Goal: Participate in discussion: Engage in conversation with other users on a specific topic

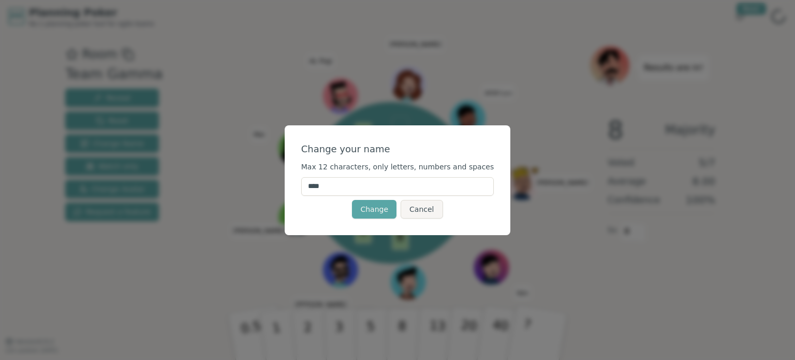
click at [454, 135] on div "Change your name Max 12 characters, only letters, numbers and spaces **** Chang…" at bounding box center [398, 180] width 226 height 110
drag, startPoint x: 344, startPoint y: 186, endPoint x: 254, endPoint y: 182, distance: 89.6
click at [254, 182] on div "Change your name Max 12 characters, only letters, numbers and spaces **** Chang…" at bounding box center [397, 180] width 795 height 360
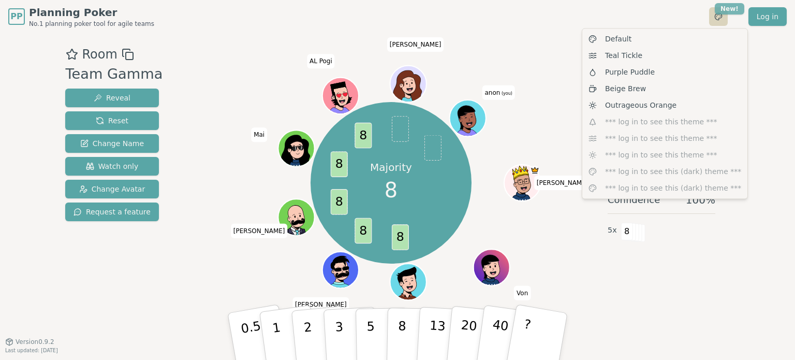
click at [730, 10] on html "PP Planning Poker No.1 planning poker tool for agile teams Toggle theme New! Lo…" at bounding box center [397, 180] width 795 height 360
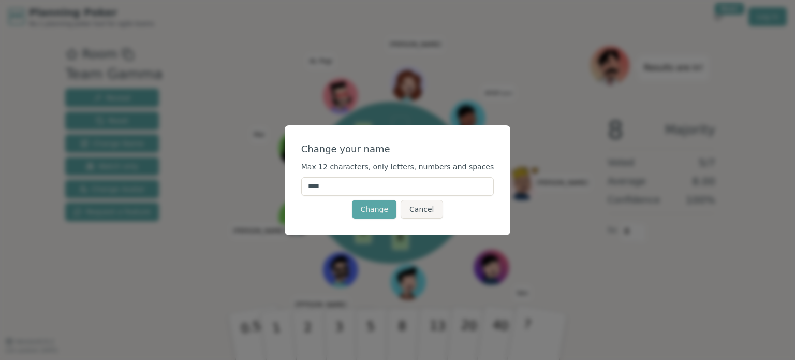
drag, startPoint x: 370, startPoint y: 185, endPoint x: 237, endPoint y: 175, distance: 132.8
click at [254, 174] on div "Change your name Max 12 characters, only letters, numbers and spaces **** Chang…" at bounding box center [397, 180] width 795 height 360
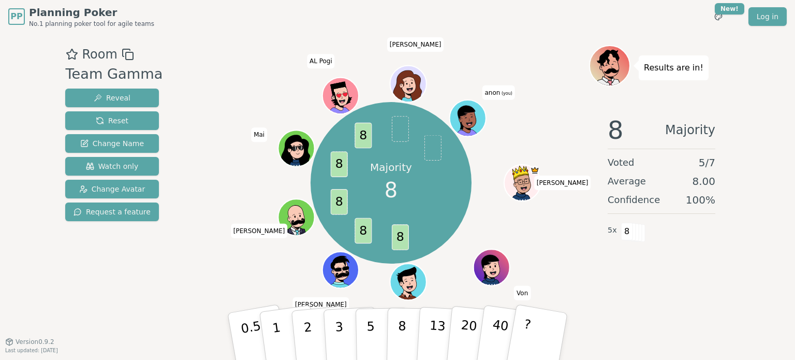
click at [499, 92] on span "anon (you)" at bounding box center [498, 92] width 33 height 14
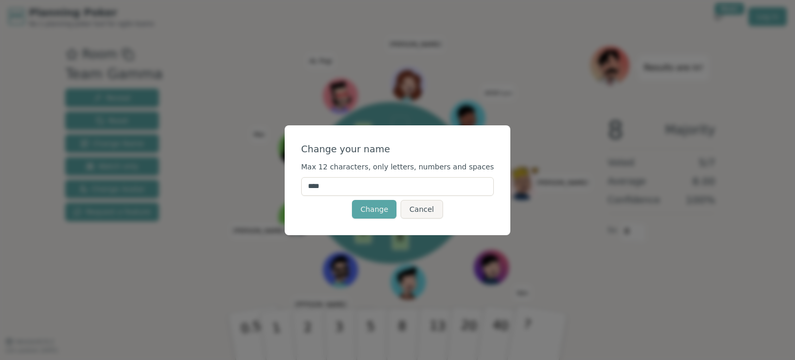
drag, startPoint x: 358, startPoint y: 189, endPoint x: 294, endPoint y: 184, distance: 63.8
click at [294, 184] on div "Change your name Max 12 characters, only letters, numbers and spaces **** Chang…" at bounding box center [397, 180] width 795 height 360
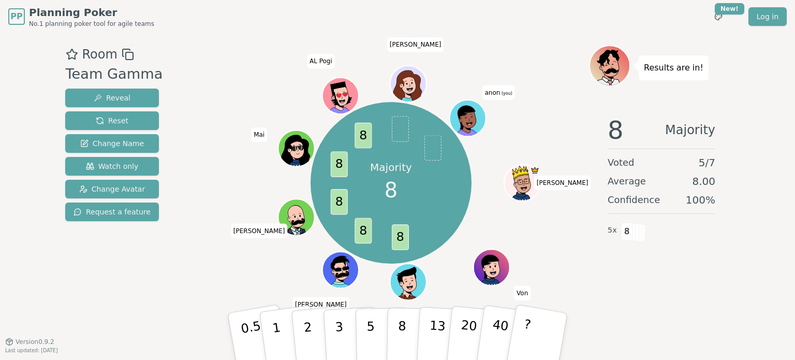
click at [498, 95] on span "anon (you)" at bounding box center [498, 92] width 33 height 14
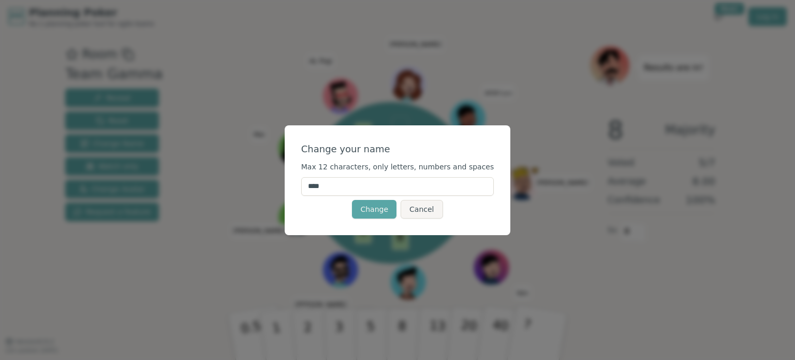
click at [421, 184] on input "****" at bounding box center [397, 186] width 193 height 19
type input "*"
type input "***"
click at [368, 214] on button "Change" at bounding box center [374, 209] width 44 height 19
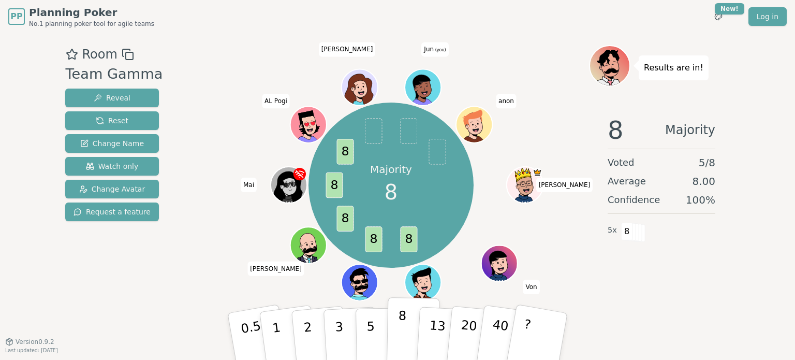
click at [404, 335] on button "8" at bounding box center [412, 336] width 53 height 79
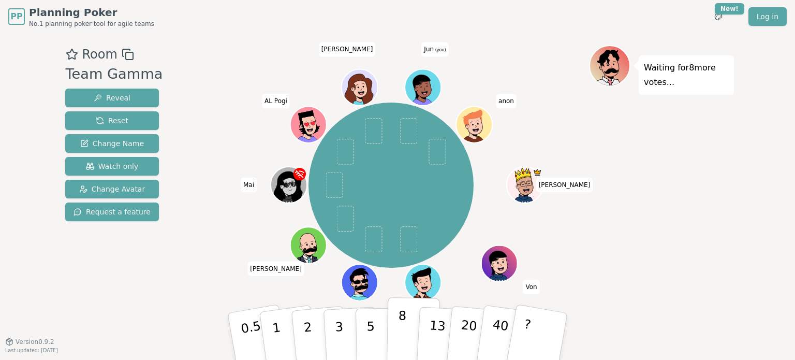
click at [401, 338] on p "8" at bounding box center [401, 336] width 9 height 56
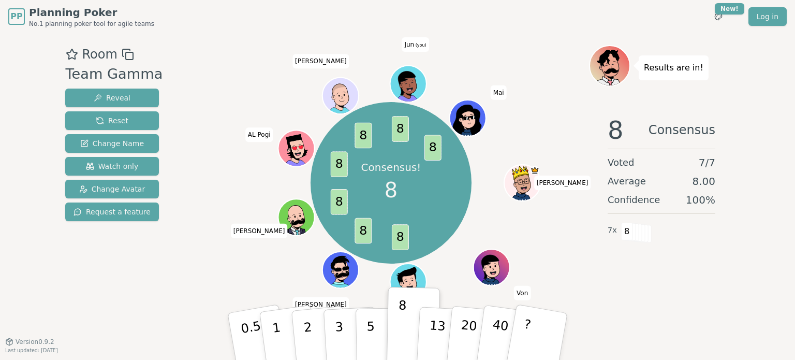
click at [0, 256] on div "PP Planning Poker No.1 planning poker tool for agile teams Toggle theme New! Lo…" at bounding box center [397, 180] width 795 height 360
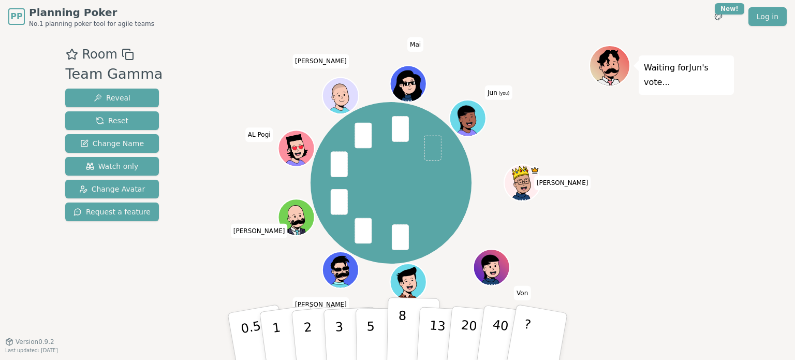
click at [408, 324] on button "8" at bounding box center [412, 336] width 53 height 79
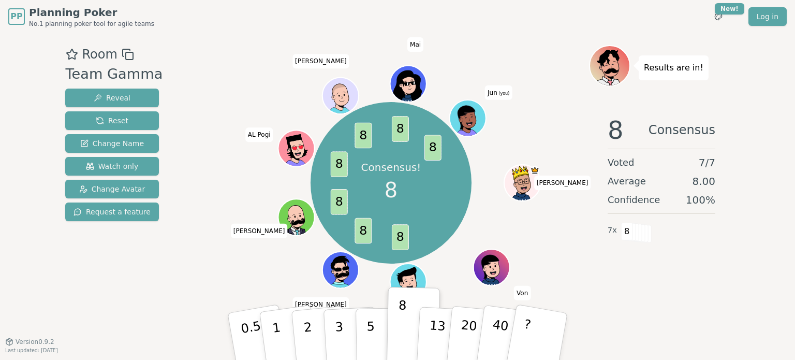
drag, startPoint x: 0, startPoint y: 89, endPoint x: 5, endPoint y: 85, distance: 6.3
click at [0, 88] on div "PP Planning Poker No.1 planning poker tool for agile teams Toggle theme New! Lo…" at bounding box center [397, 180] width 795 height 360
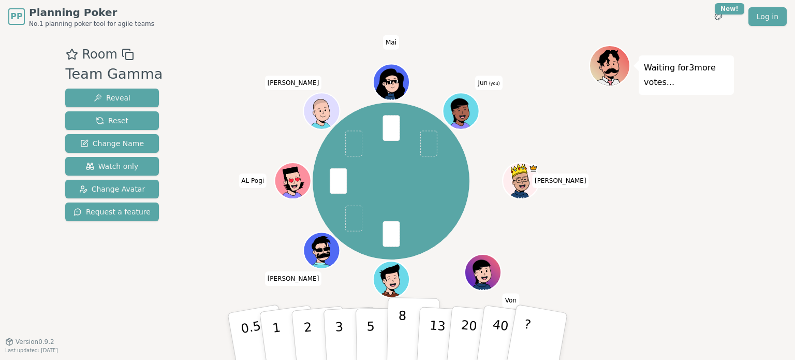
click at [401, 328] on p "8" at bounding box center [401, 336] width 9 height 56
click at [403, 335] on p "8" at bounding box center [401, 336] width 9 height 56
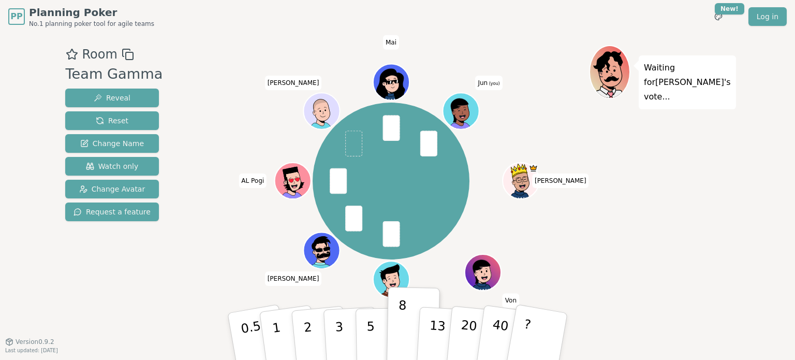
click at [689, 251] on div "Waiting for Jay 's vote..." at bounding box center [661, 187] width 145 height 285
click at [700, 191] on div "Waiting for Jay 's vote..." at bounding box center [661, 187] width 145 height 285
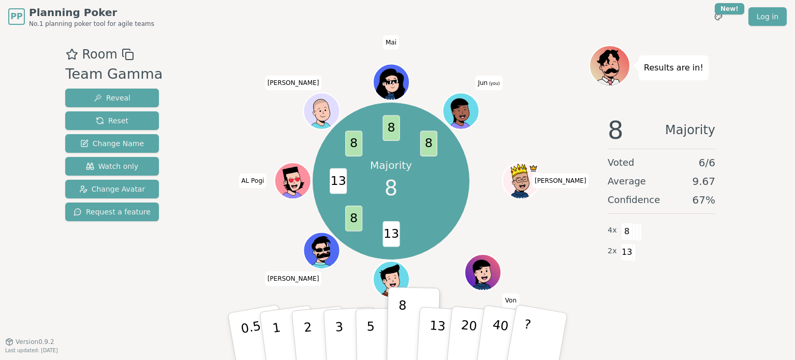
click at [25, 309] on div "PP Planning Poker No.1 planning poker tool for agile teams Toggle theme New! Lo…" at bounding box center [397, 180] width 795 height 360
click at [704, 294] on div "8 Majority Voted 6 / 6 Average 9.67 Confidence 67 % 4 x 8 2 x 13" at bounding box center [661, 210] width 145 height 207
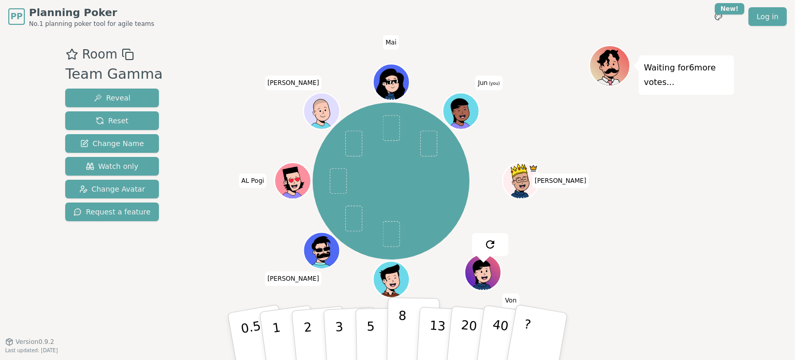
click at [404, 315] on p "8" at bounding box center [401, 336] width 9 height 56
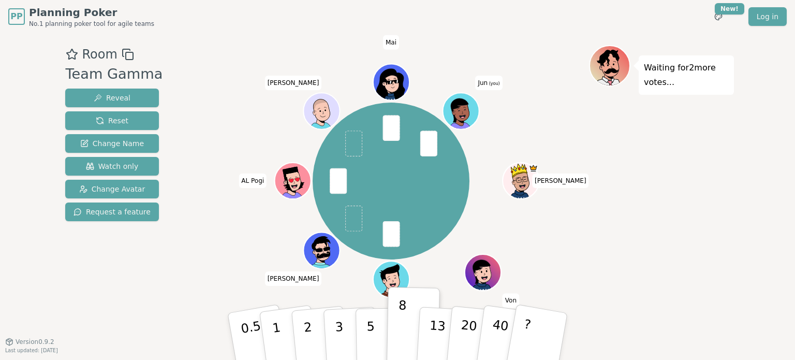
click at [0, 246] on div "PP Planning Poker No.1 planning poker tool for agile teams Toggle theme New! Lo…" at bounding box center [397, 180] width 795 height 360
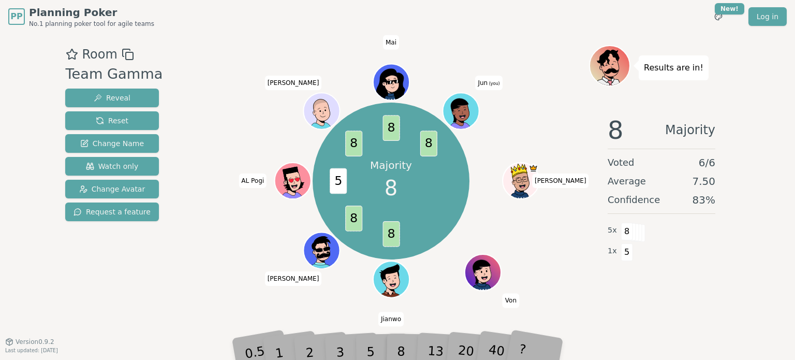
drag, startPoint x: 0, startPoint y: 266, endPoint x: 4, endPoint y: 263, distance: 5.5
click at [0, 266] on div "PP Planning Poker No.1 planning poker tool for agile teams Toggle theme New! Lo…" at bounding box center [397, 180] width 795 height 360
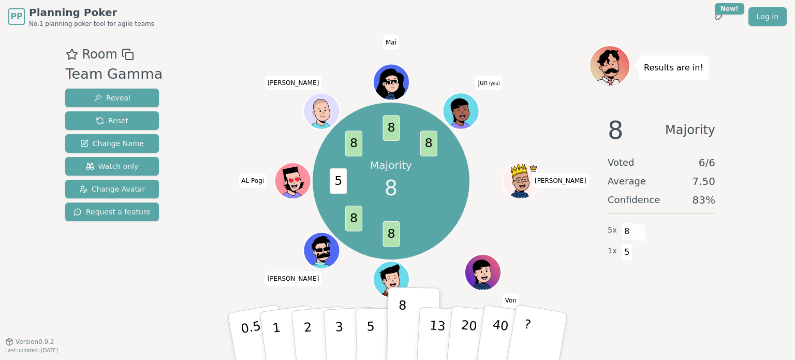
drag, startPoint x: 0, startPoint y: 296, endPoint x: 6, endPoint y: 291, distance: 7.8
click at [1, 295] on div "PP Planning Poker No.1 planning poker tool for agile teams Toggle theme New! Lo…" at bounding box center [397, 180] width 795 height 360
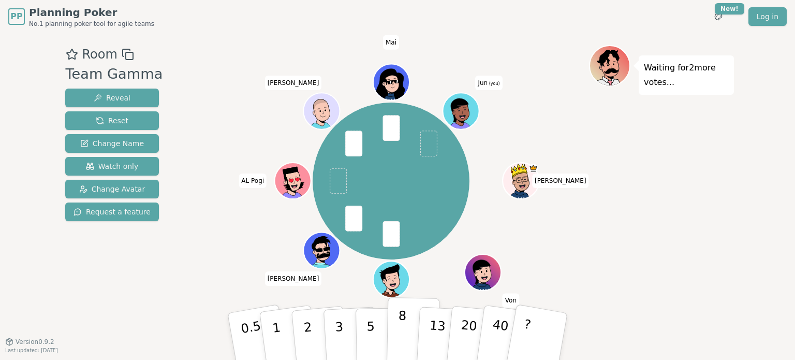
click at [392, 338] on button "8" at bounding box center [412, 336] width 53 height 79
click at [0, 186] on div "PP Planning Poker No.1 planning poker tool for agile teams Toggle theme New! Lo…" at bounding box center [397, 180] width 795 height 360
click at [401, 330] on p "8" at bounding box center [401, 336] width 9 height 56
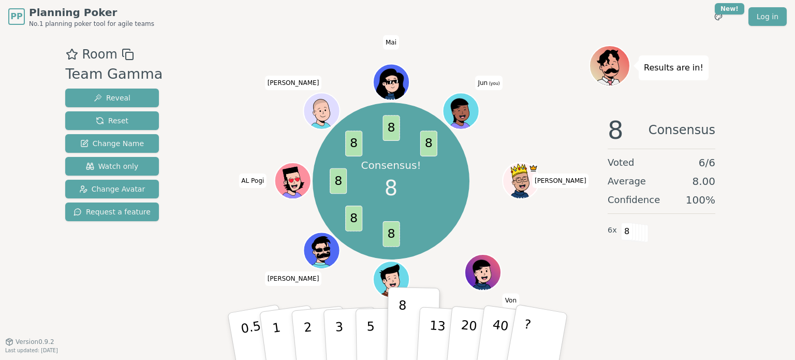
click at [20, 252] on div "PP Planning Poker No.1 planning poker tool for agile teams Toggle theme New! Lo…" at bounding box center [397, 180] width 795 height 360
click at [4, 266] on div "PP Planning Poker No.1 planning poker tool for agile teams Toggle theme New! Lo…" at bounding box center [397, 180] width 795 height 360
click at [95, 310] on div "Room Team Gamma Reveal Reset Change Name Watch only Change Avatar Request a fea…" at bounding box center [112, 187] width 102 height 285
